Goal: Transaction & Acquisition: Purchase product/service

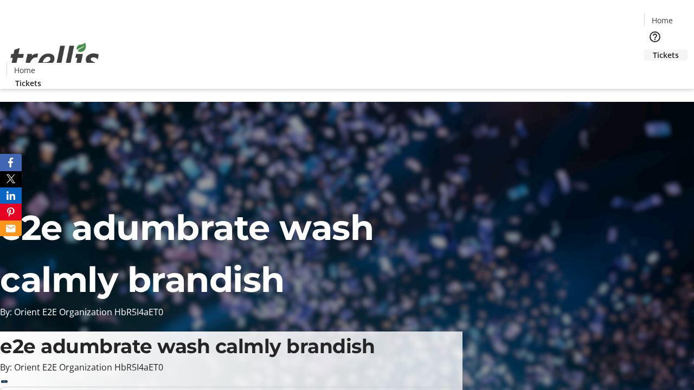
click at [653, 49] on span "Tickets" at bounding box center [666, 54] width 26 height 11
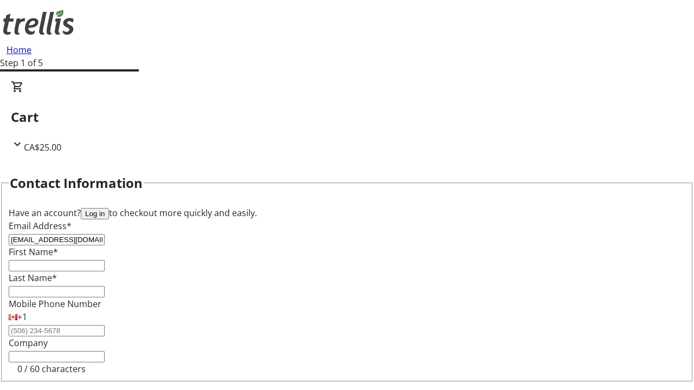
type input "[EMAIL_ADDRESS][DOMAIN_NAME]"
type input "Esta"
type input "[PERSON_NAME]"
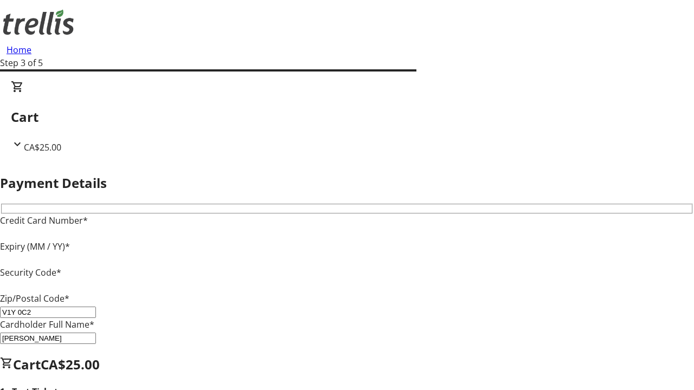
type input "V1Y 0C2"
